Goal: Task Accomplishment & Management: Use online tool/utility

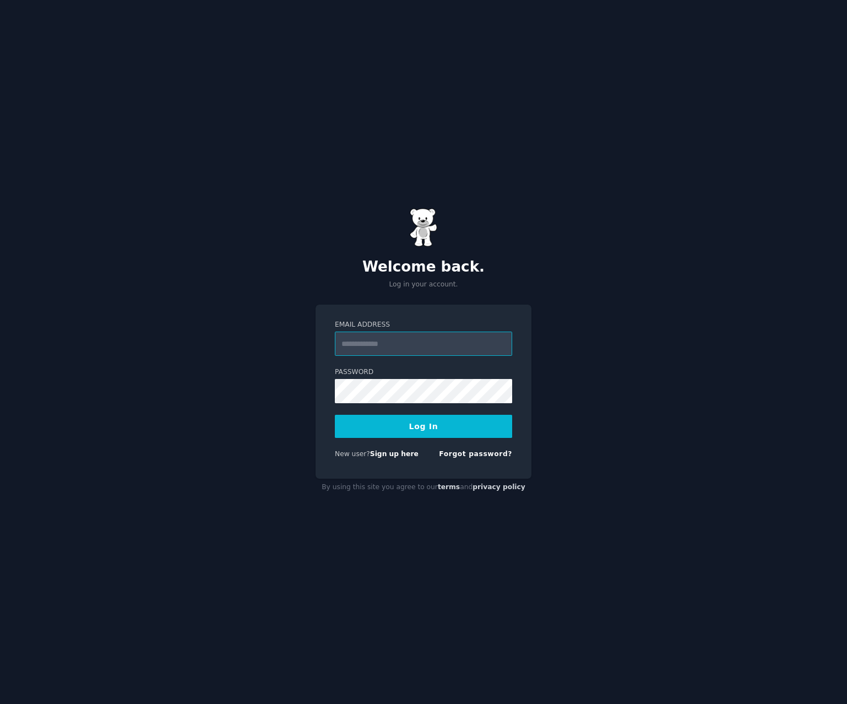
click at [410, 334] on input "Email Address" at bounding box center [423, 344] width 177 height 24
type input "**********"
click at [406, 431] on button "Log In" at bounding box center [423, 426] width 177 height 23
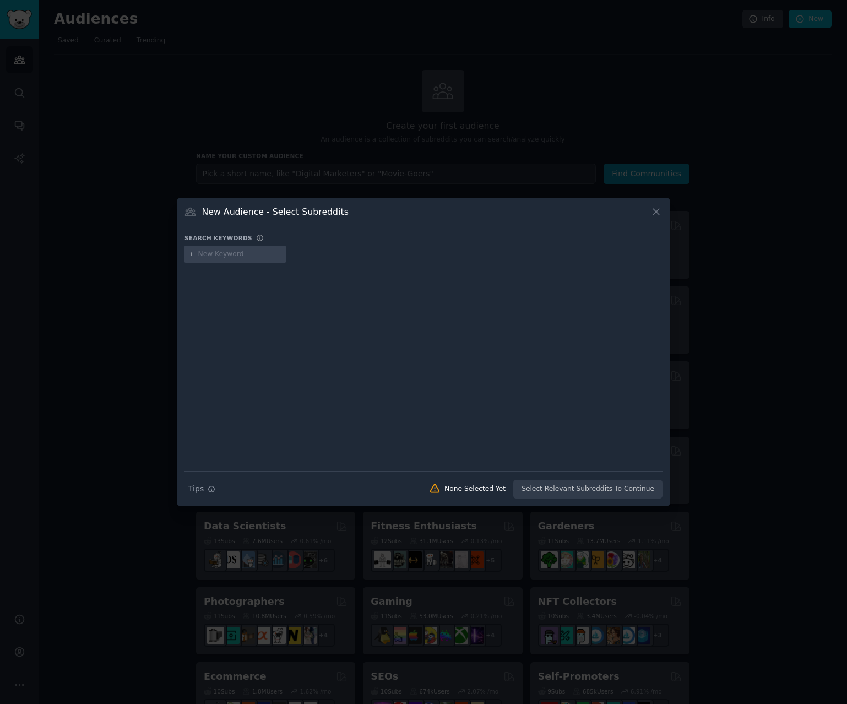
click at [441, 264] on div at bounding box center [423, 256] width 478 height 21
click at [247, 257] on input "text" at bounding box center [240, 254] width 84 height 10
type input "study"
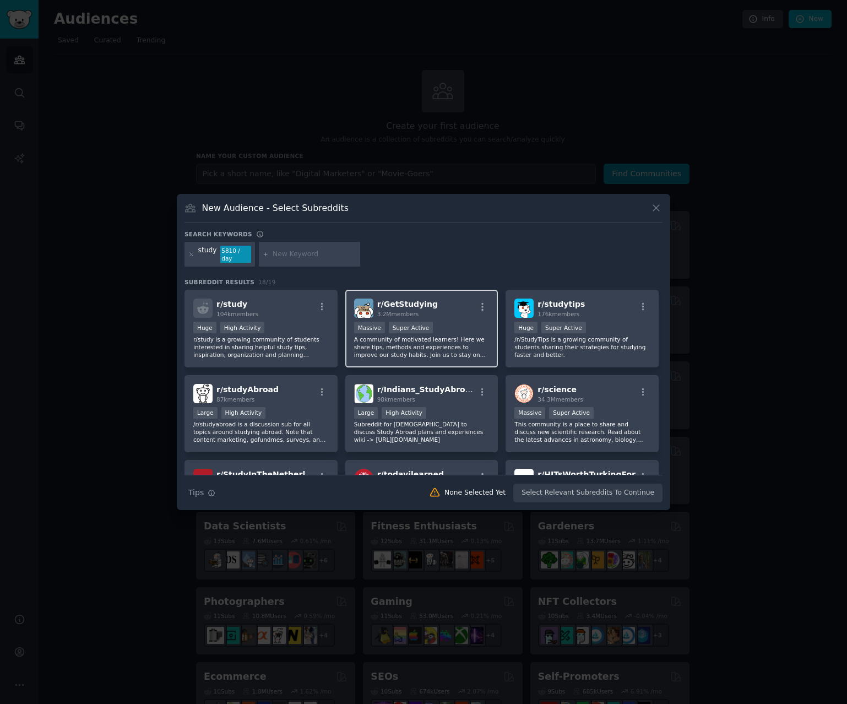
click at [417, 300] on span "r/ GetStudying" at bounding box center [407, 304] width 61 height 9
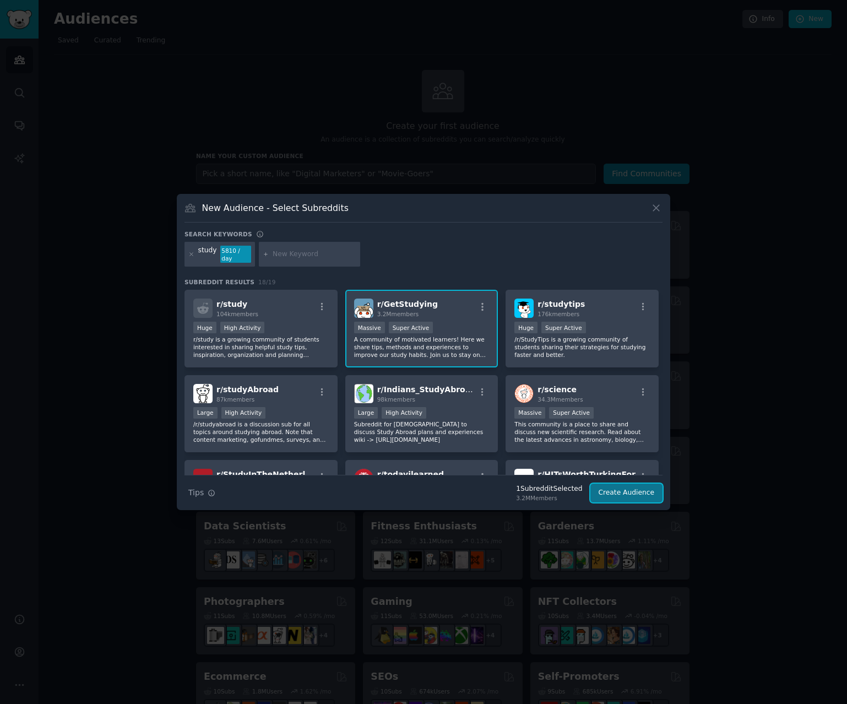
click at [637, 487] on button "Create Audience" at bounding box center [626, 492] width 73 height 19
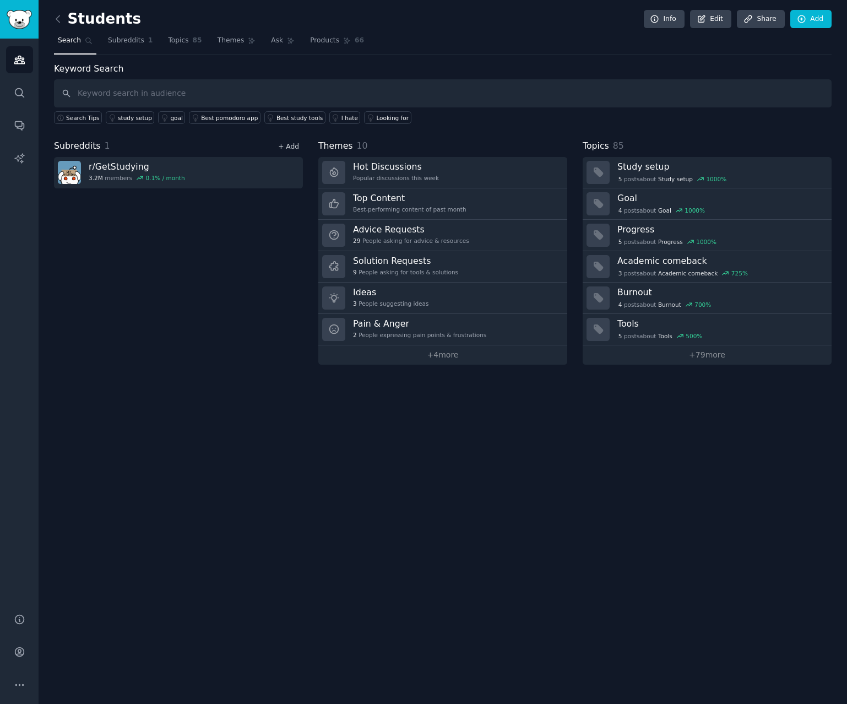
click at [293, 145] on link "+ Add" at bounding box center [288, 147] width 21 height 8
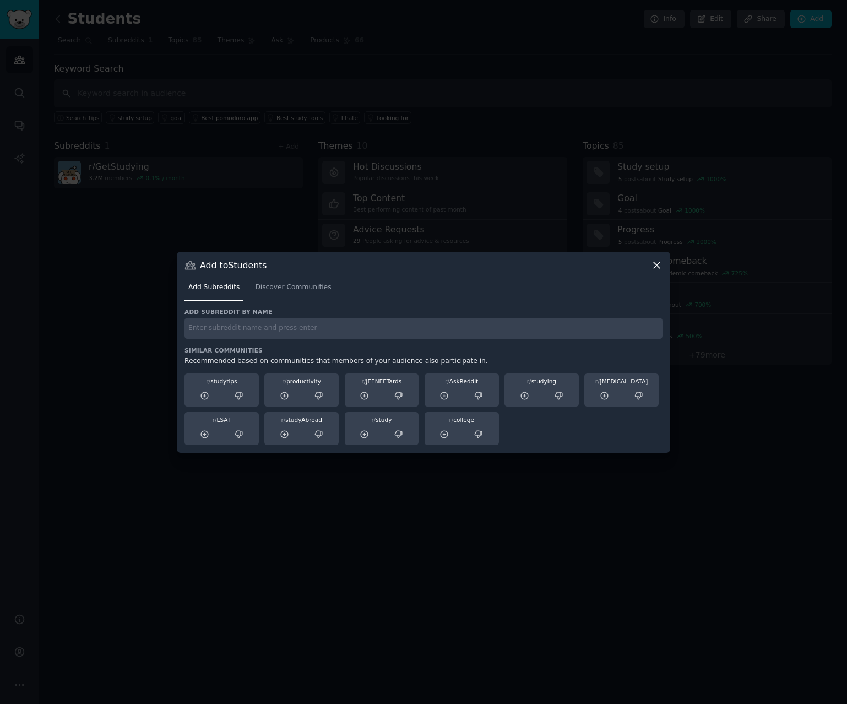
click at [297, 329] on input "text" at bounding box center [423, 328] width 478 height 21
click at [656, 268] on icon at bounding box center [657, 265] width 12 height 12
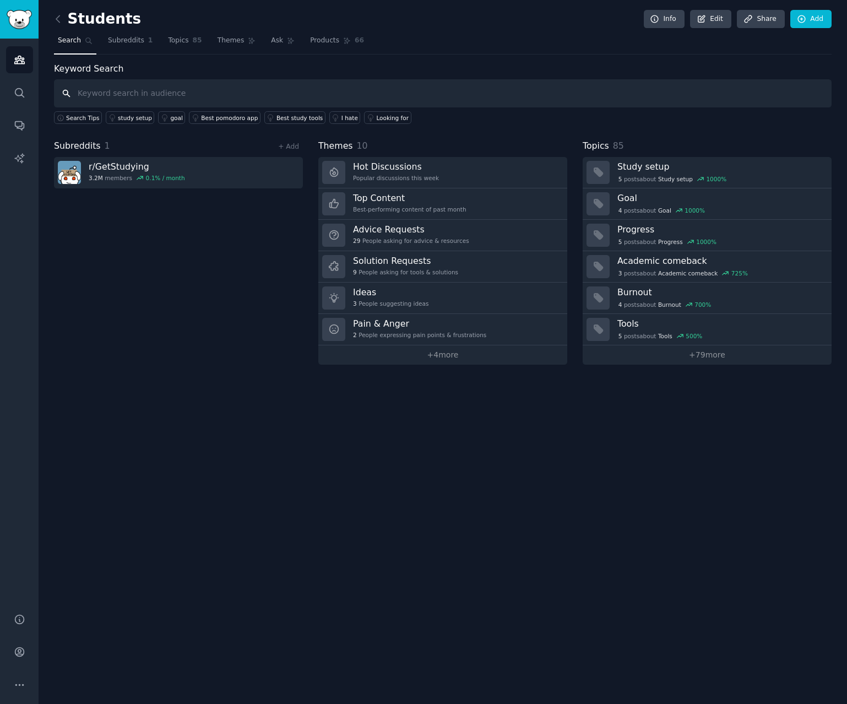
click at [210, 96] on input "text" at bounding box center [443, 93] width 778 height 28
type input "studytips"
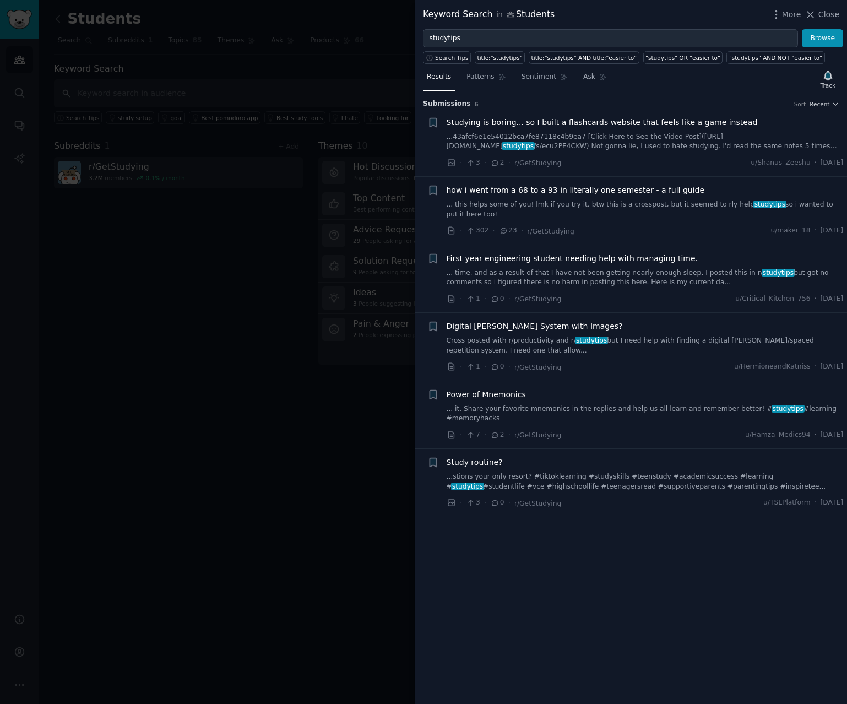
drag, startPoint x: 273, startPoint y: 340, endPoint x: 270, endPoint y: 305, distance: 34.8
click at [273, 336] on div at bounding box center [423, 352] width 847 height 704
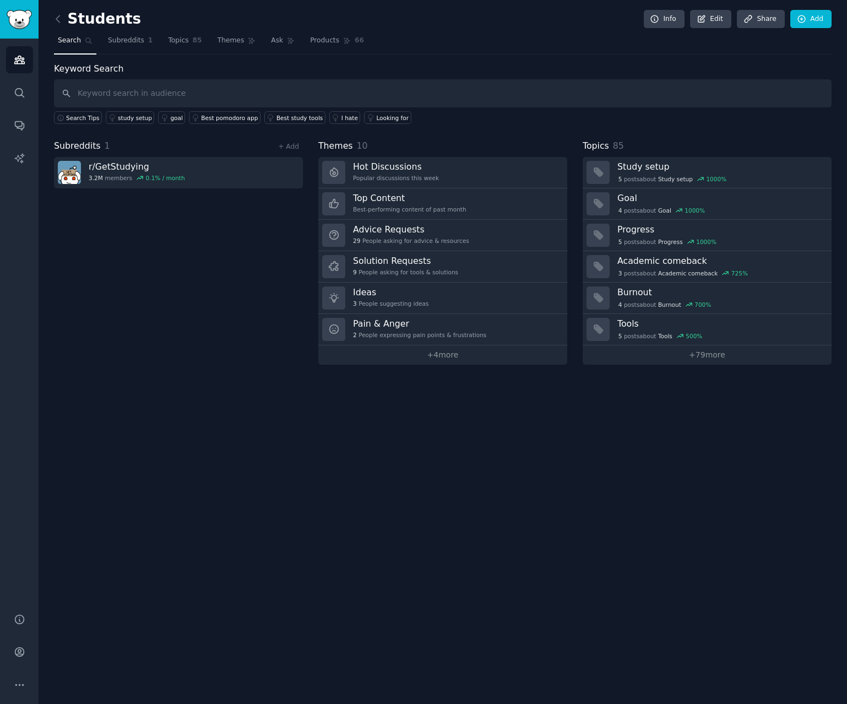
click at [73, 45] on span "Search" at bounding box center [69, 41] width 23 height 10
click at [811, 20] on link "Add" at bounding box center [810, 19] width 41 height 19
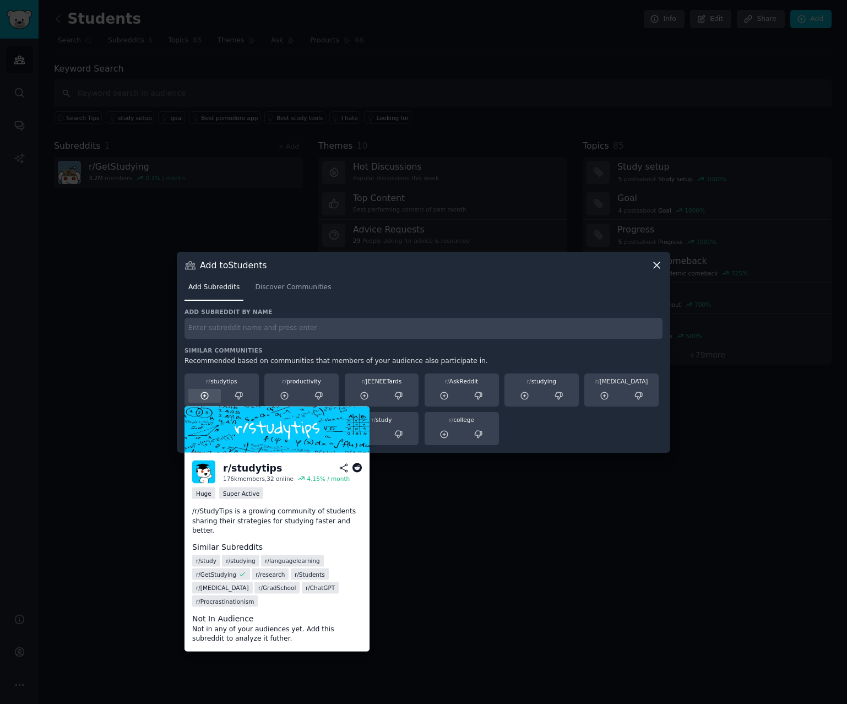
click at [205, 393] on icon at bounding box center [205, 396] width 10 height 10
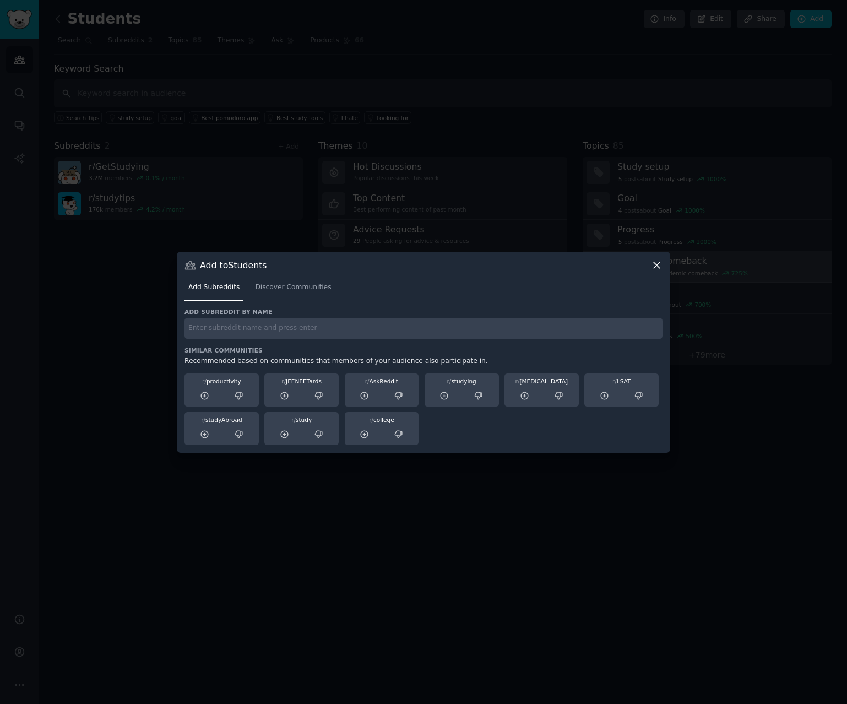
click at [660, 266] on icon at bounding box center [657, 265] width 12 height 12
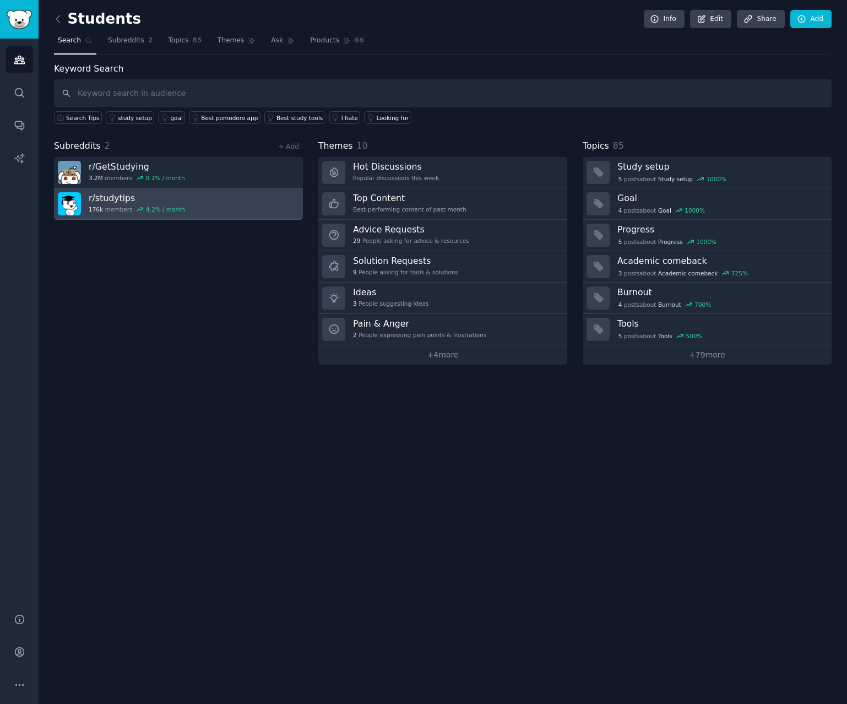
click at [244, 208] on link "r/ studytips 176k members 4.2 % / month" at bounding box center [178, 203] width 249 height 31
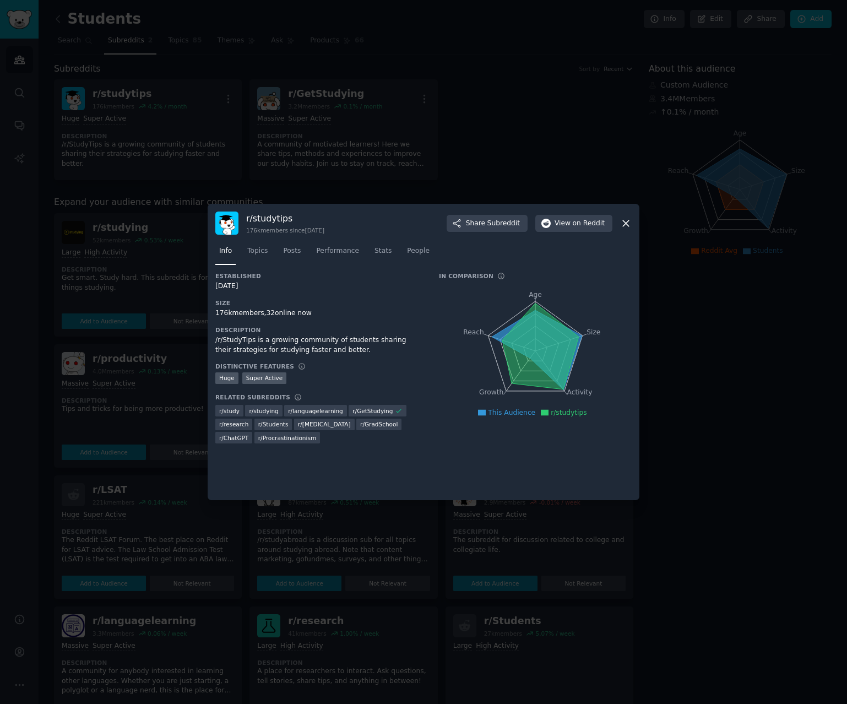
click at [624, 224] on icon at bounding box center [626, 224] width 12 height 12
